Goal: Information Seeking & Learning: Find specific fact

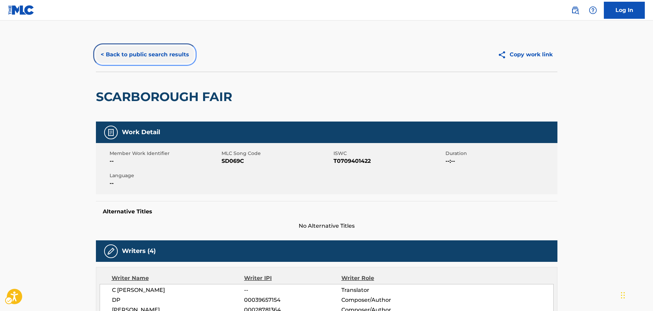
click at [156, 50] on button "< Back to public search results" at bounding box center [145, 54] width 98 height 17
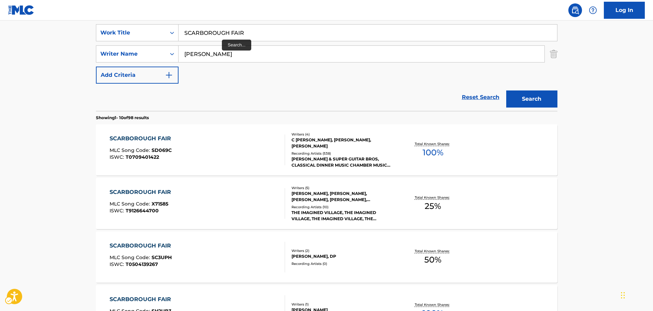
scroll to position [111, 0]
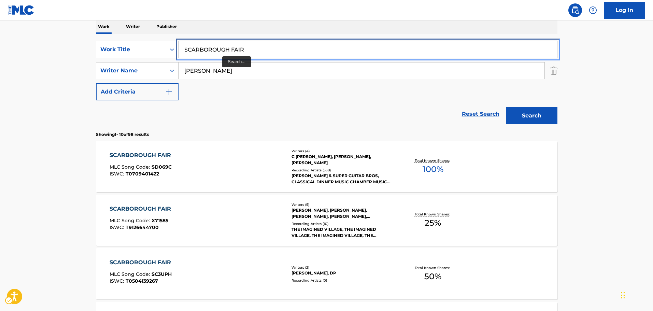
paste input "A MAN I'LL NEVER BE"
drag, startPoint x: 259, startPoint y: 52, endPoint x: 205, endPoint y: 75, distance: 59.4
click at [56, 80] on main "The MLC Public Work Search The accuracy and completeness of The MLC's data is d…" at bounding box center [326, 311] width 653 height 804
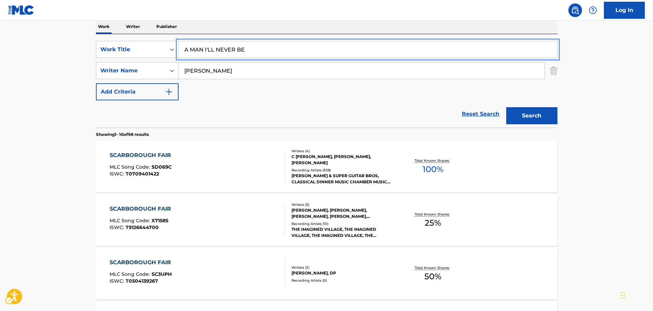
type input "A MAN I'LL NEVER BE"
click at [204, 96] on div "SearchWithCriteria7b8bb69a-e5c4-4fad-94f6-32045fca9430 Work Title A MAN I'LL NE…" at bounding box center [327, 70] width 462 height 59
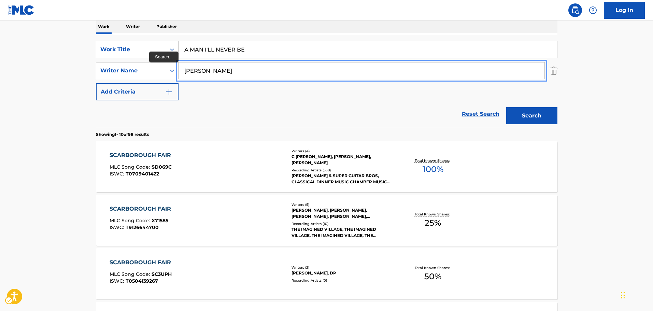
paste input "[PERSON_NAME]"
drag, startPoint x: 208, startPoint y: 71, endPoint x: 89, endPoint y: 89, distance: 119.5
click at [533, 116] on button "Search" at bounding box center [532, 115] width 51 height 17
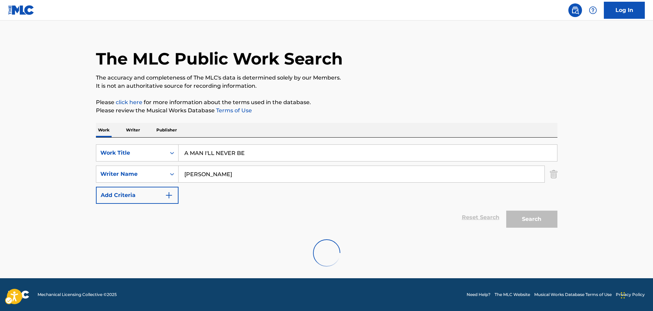
scroll to position [0, 0]
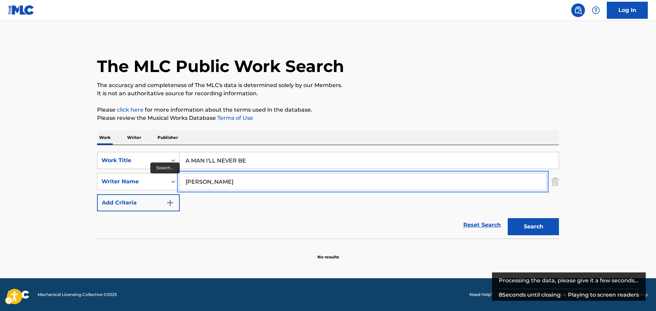
click at [211, 183] on input "[PERSON_NAME]" at bounding box center [363, 182] width 366 height 16
click at [508, 218] on button "Search" at bounding box center [533, 226] width 51 height 17
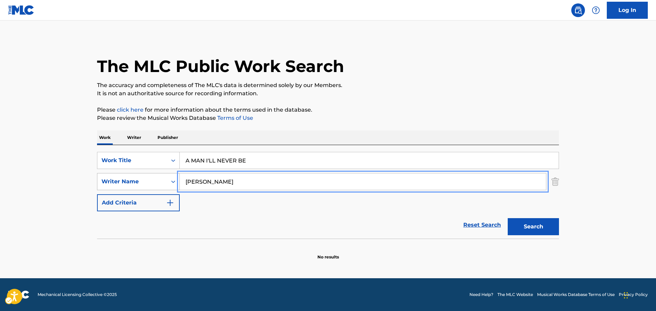
paste input "OM"
drag, startPoint x: 217, startPoint y: 179, endPoint x: 153, endPoint y: 190, distance: 65.1
click at [153, 190] on div "SearchWithCriteriab3077cec-b905-46c6-aad3-28e7bdbcaee1 Writer Name [PERSON_NAME]" at bounding box center [328, 181] width 462 height 17
type input "[PERSON_NAME]"
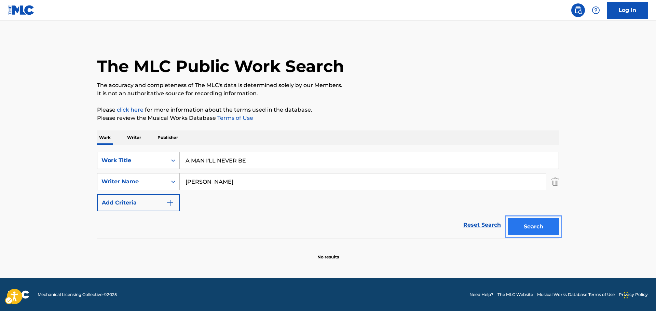
click at [547, 225] on button "Search" at bounding box center [533, 226] width 51 height 17
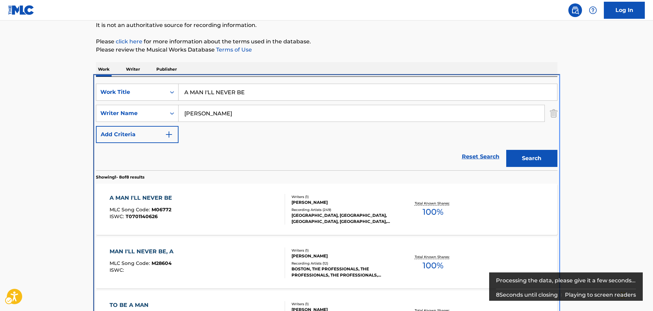
scroll to position [145, 0]
